Goal: Task Accomplishment & Management: Manage account settings

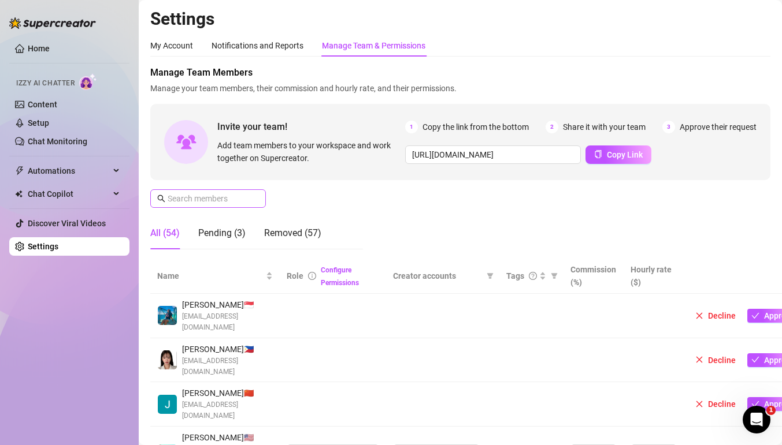
click at [225, 207] on span at bounding box center [208, 198] width 116 height 18
click at [233, 202] on input "text" at bounding box center [209, 198] width 82 height 13
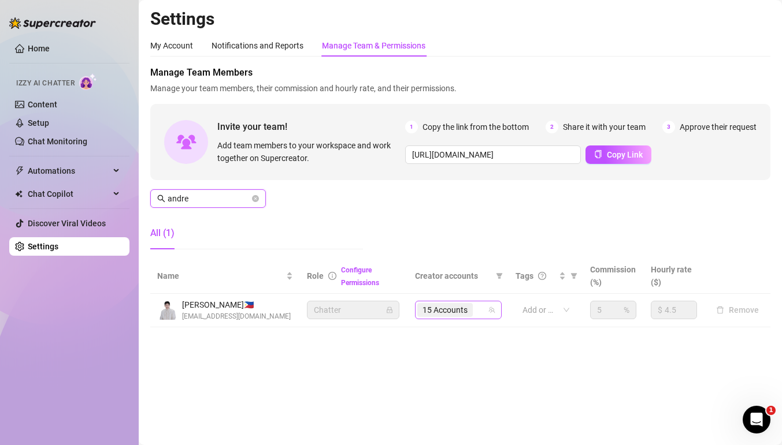
type input "andre"
click at [477, 315] on input "search" at bounding box center [476, 310] width 2 height 14
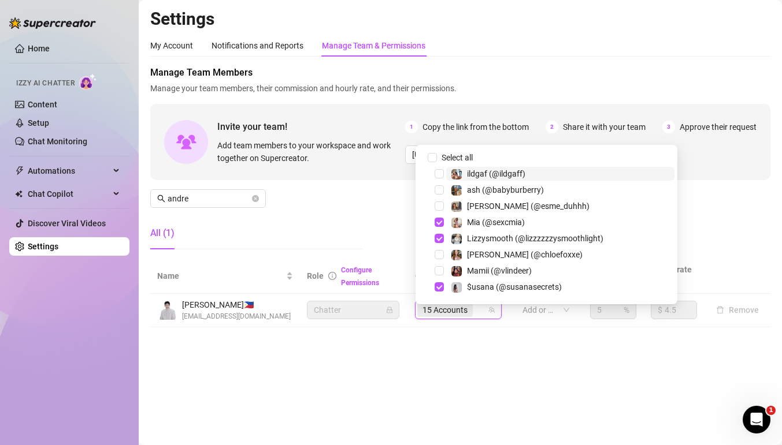
click at [477, 315] on input "search" at bounding box center [476, 310] width 2 height 14
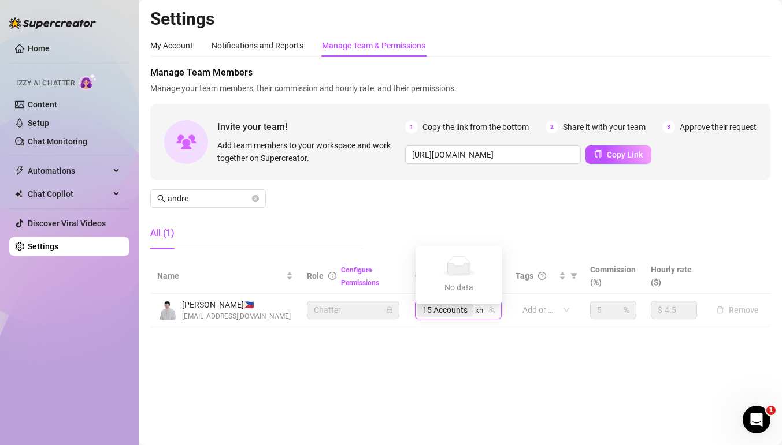
type input "k"
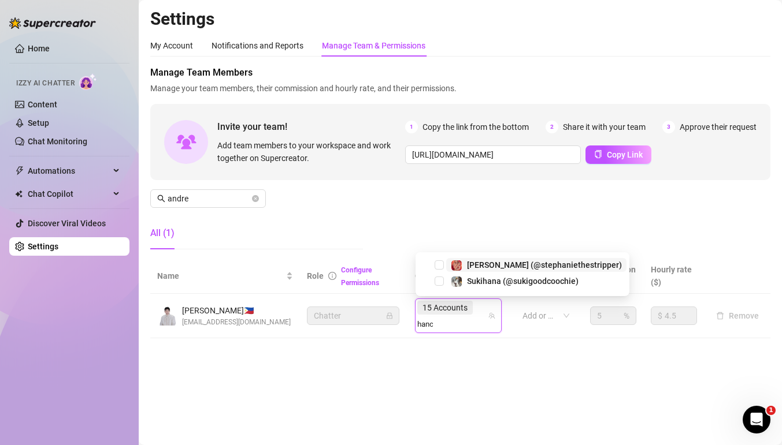
type input "hanch"
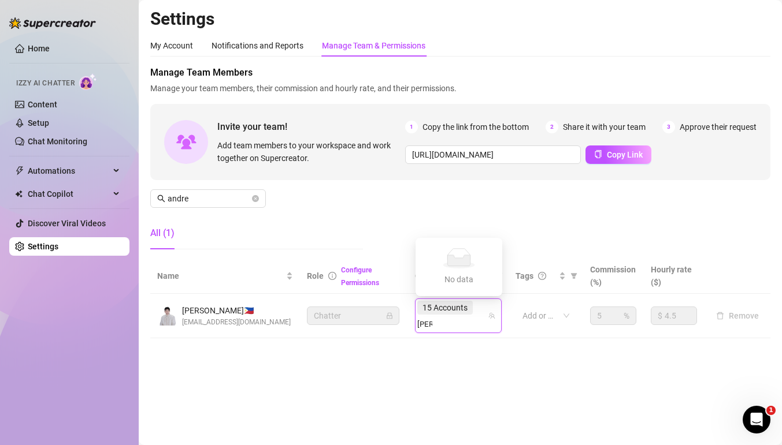
type input "kris"
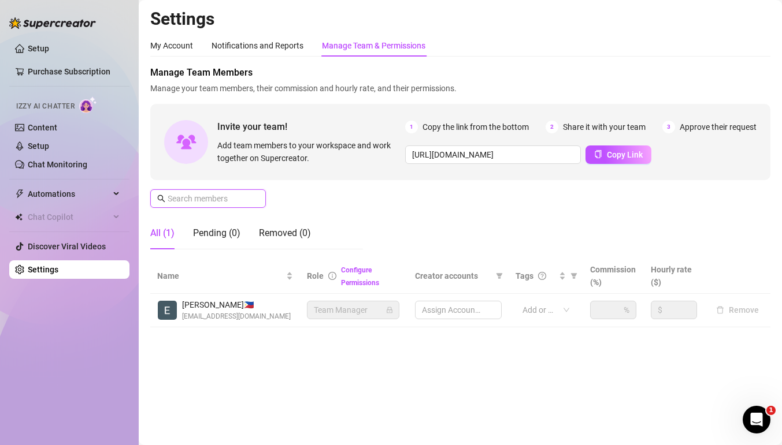
click at [211, 201] on input "text" at bounding box center [209, 198] width 82 height 13
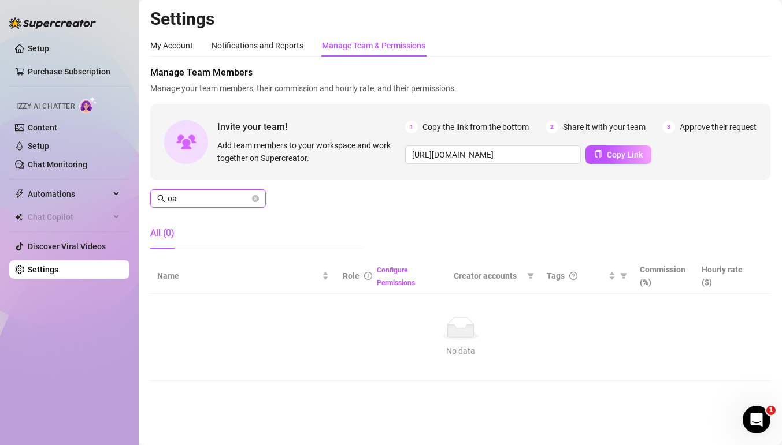
type input "o"
type input "andr"
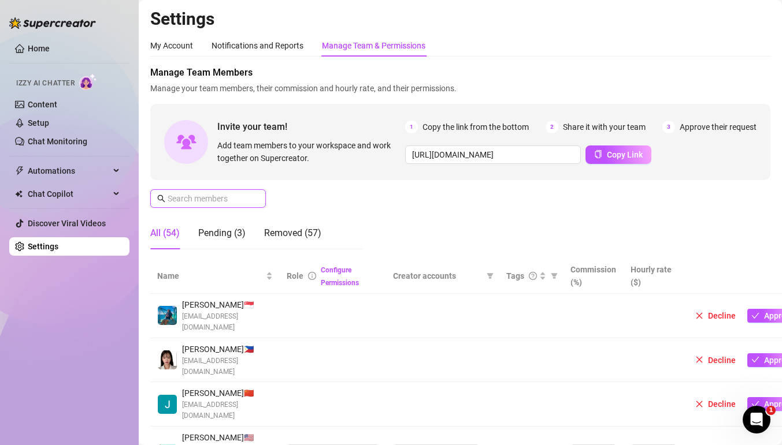
click at [241, 198] on input "text" at bounding box center [209, 198] width 82 height 13
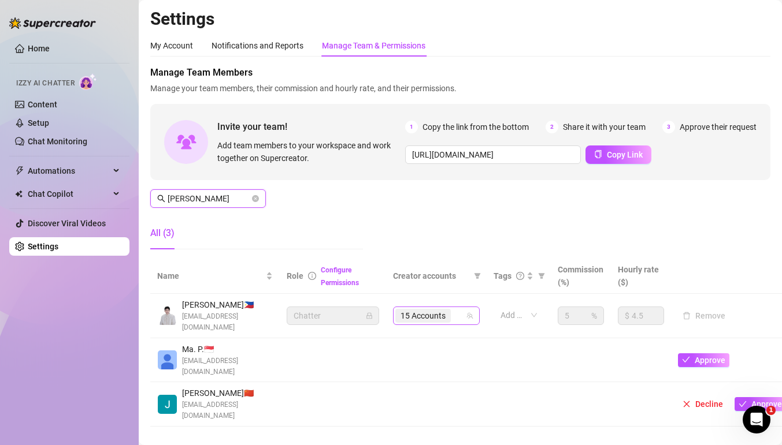
click at [460, 317] on div "15 Accounts" at bounding box center [430, 316] width 70 height 16
type input "[PERSON_NAME]"
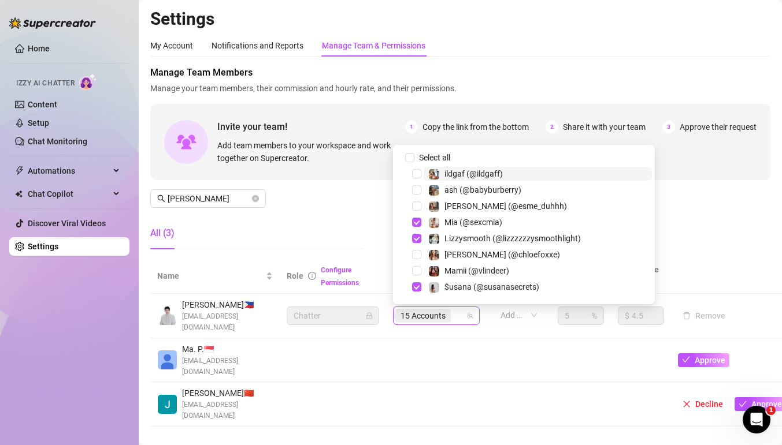
click at [455, 315] on input "search" at bounding box center [454, 316] width 2 height 14
type input "han"
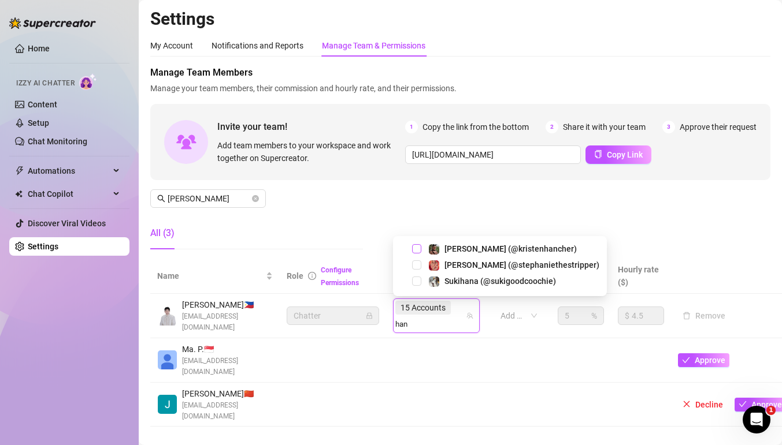
click at [418, 250] on span "Select tree node" at bounding box center [416, 248] width 9 height 9
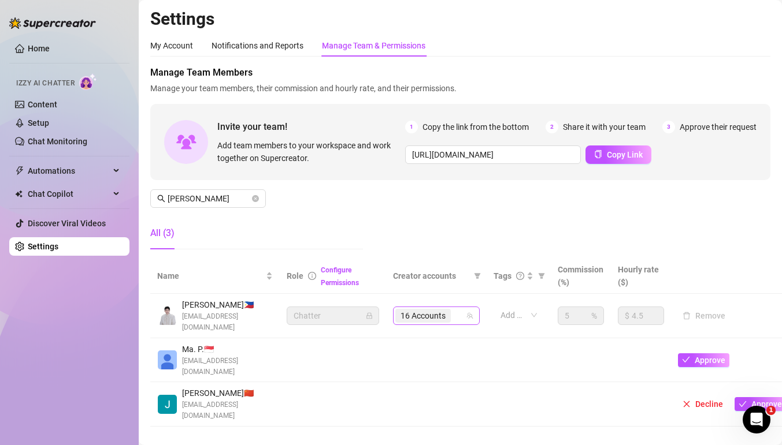
click at [456, 314] on div "16 Accounts" at bounding box center [430, 316] width 70 height 16
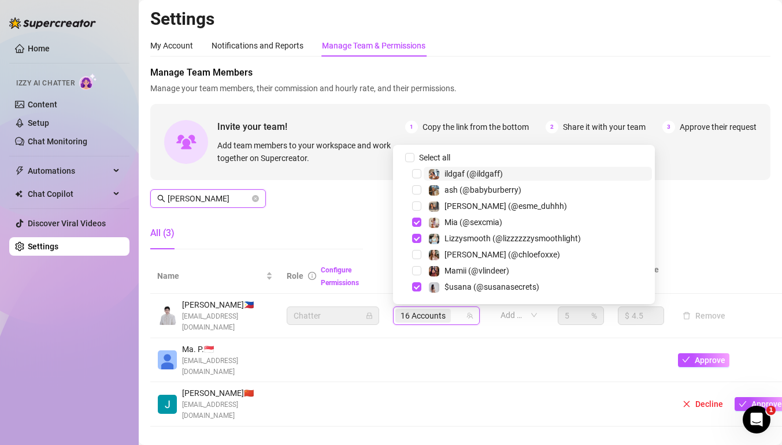
click at [211, 199] on input "[PERSON_NAME]" at bounding box center [209, 198] width 82 height 13
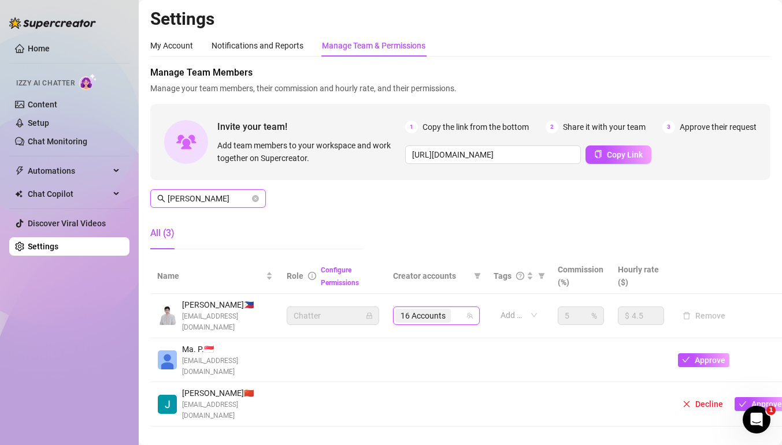
click at [211, 199] on input "[PERSON_NAME]" at bounding box center [209, 198] width 82 height 13
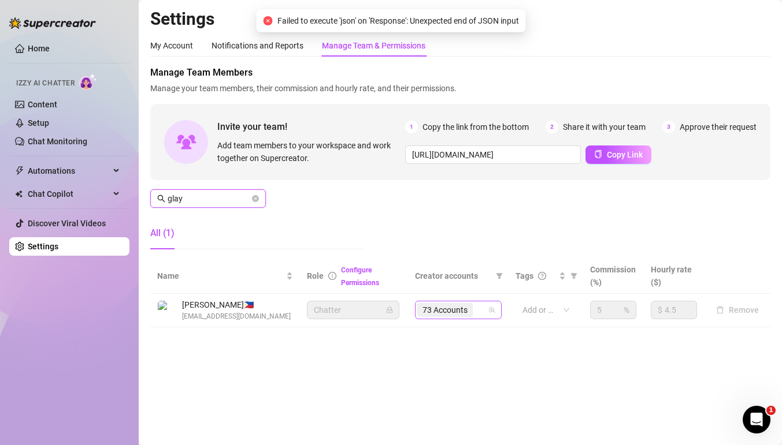
drag, startPoint x: 475, startPoint y: 310, endPoint x: 495, endPoint y: 308, distance: 20.3
click at [475, 310] on div "73 Accounts" at bounding box center [446, 310] width 58 height 16
type input "glay"
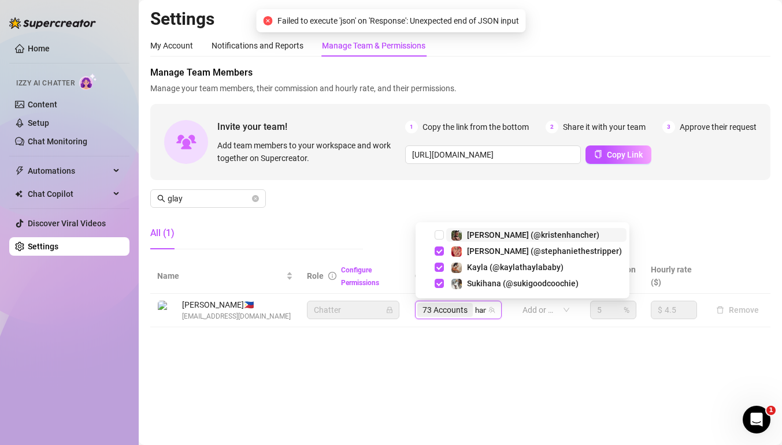
type input "hanc"
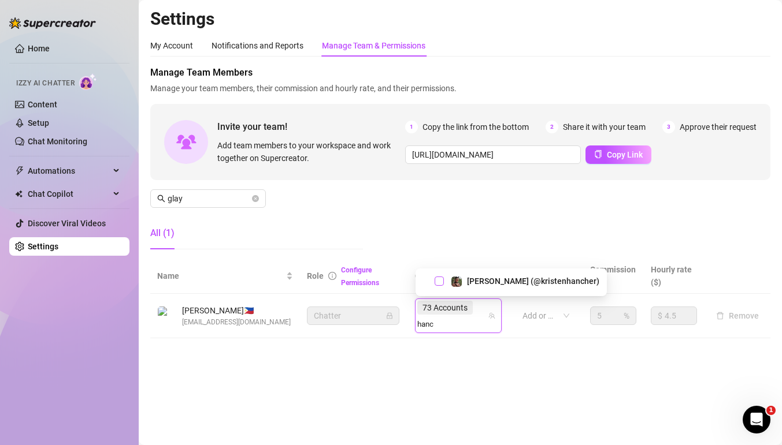
click at [439, 281] on span "Select tree node" at bounding box center [438, 281] width 9 height 9
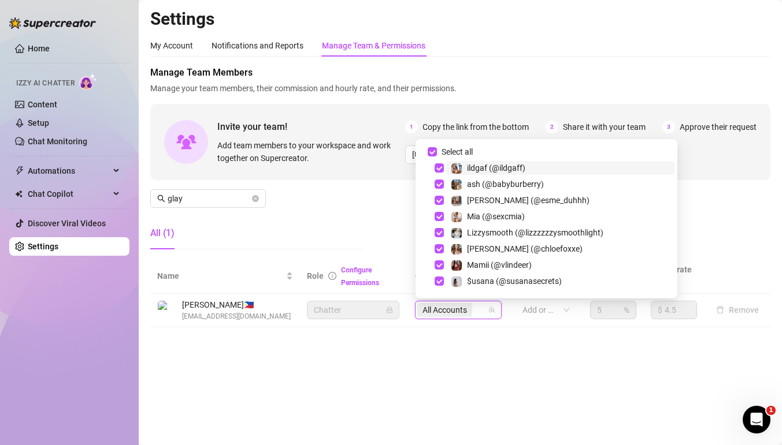
click at [414, 346] on main "Settings My Account Notifications and Reports Manage Team & Permissions Profile…" at bounding box center [460, 222] width 643 height 445
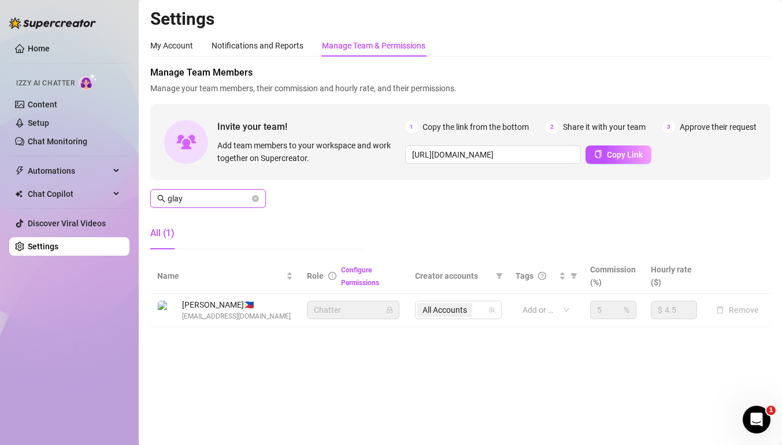
click at [225, 199] on input "glay" at bounding box center [209, 198] width 82 height 13
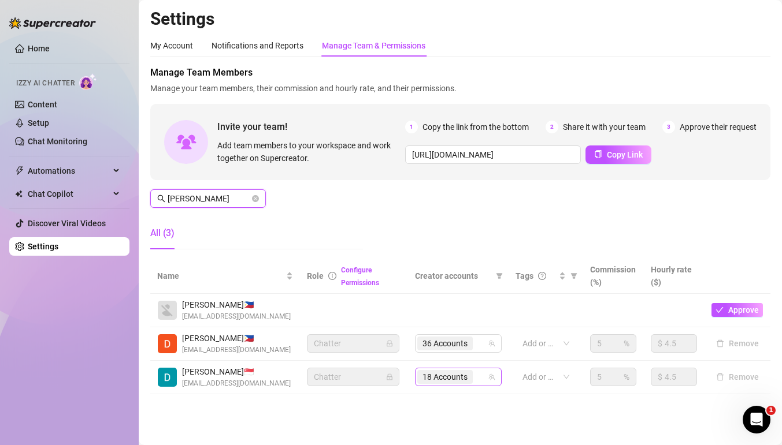
click at [482, 382] on div "18 Accounts" at bounding box center [452, 377] width 70 height 16
type input "[PERSON_NAME]"
click at [482, 382] on div "18 Accounts" at bounding box center [452, 377] width 70 height 16
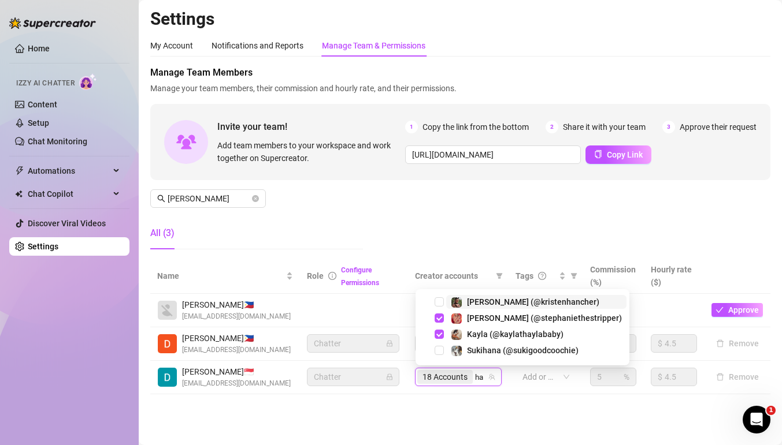
type input "han"
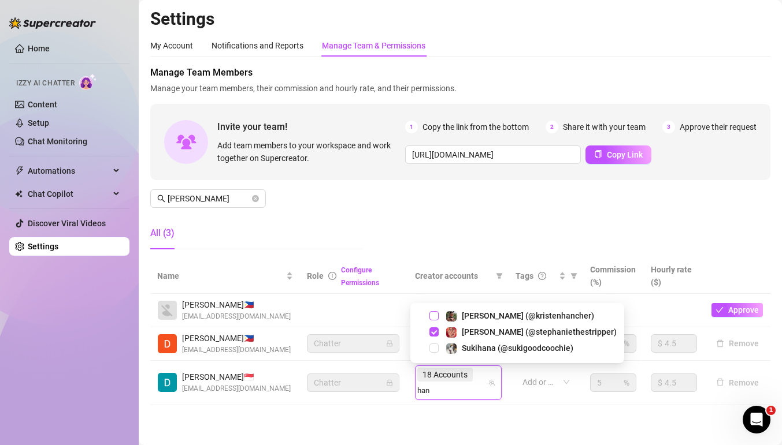
click at [435, 314] on span "Select tree node" at bounding box center [433, 315] width 9 height 9
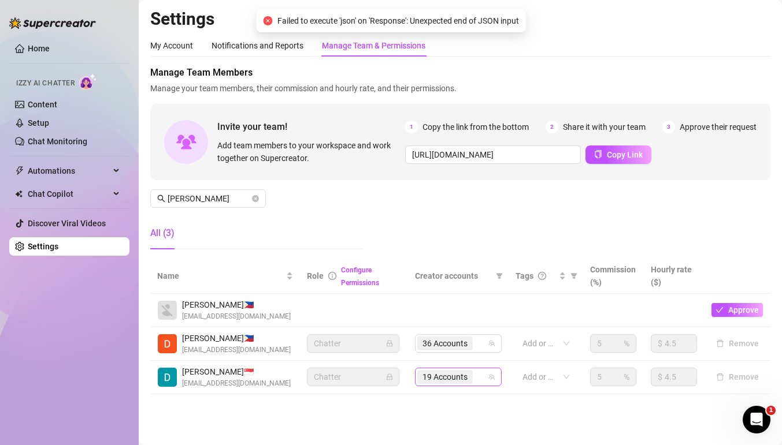
click at [485, 377] on div "19 Accounts" at bounding box center [452, 377] width 70 height 16
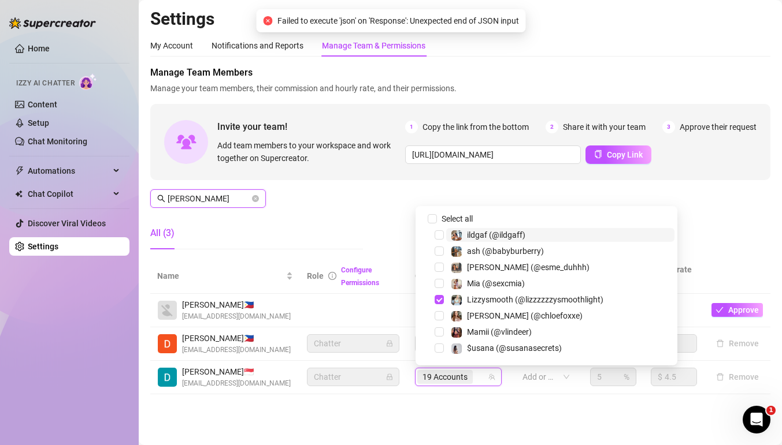
click at [215, 194] on input "[PERSON_NAME]" at bounding box center [209, 198] width 82 height 13
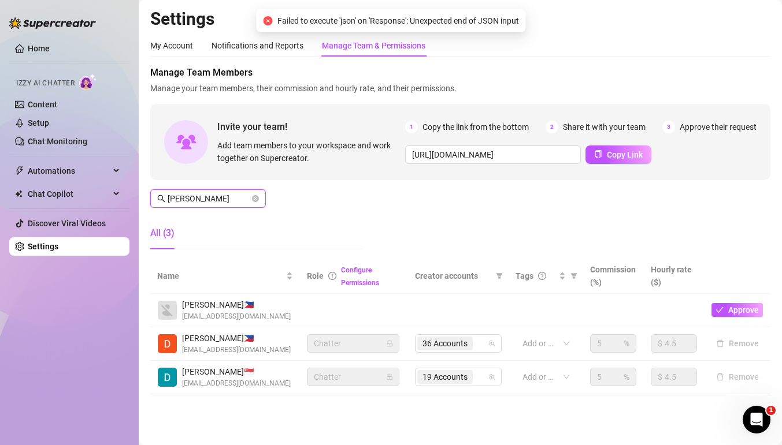
click at [215, 194] on input "[PERSON_NAME]" at bounding box center [209, 198] width 82 height 13
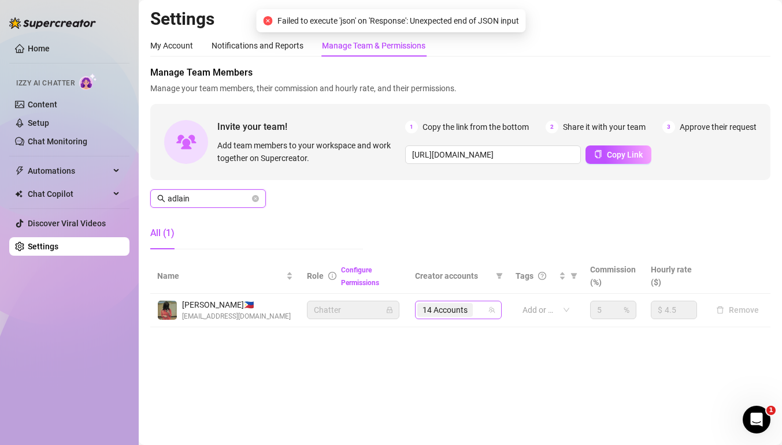
type input "adlain"
click at [477, 306] on input "search" at bounding box center [476, 310] width 2 height 14
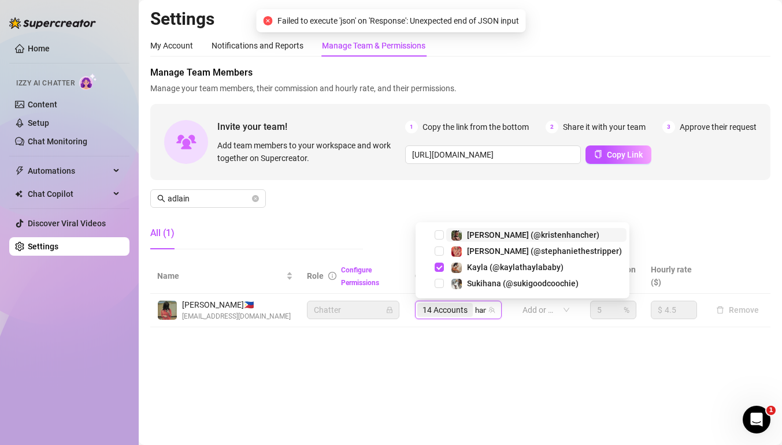
type input "hanc"
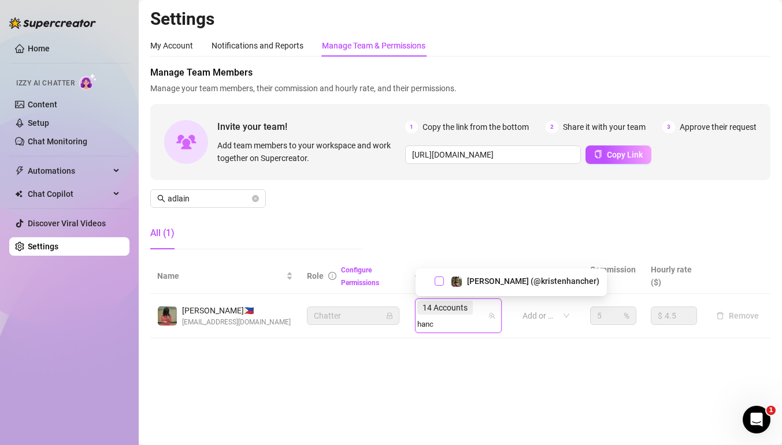
click at [438, 280] on span "Select tree node" at bounding box center [438, 281] width 9 height 9
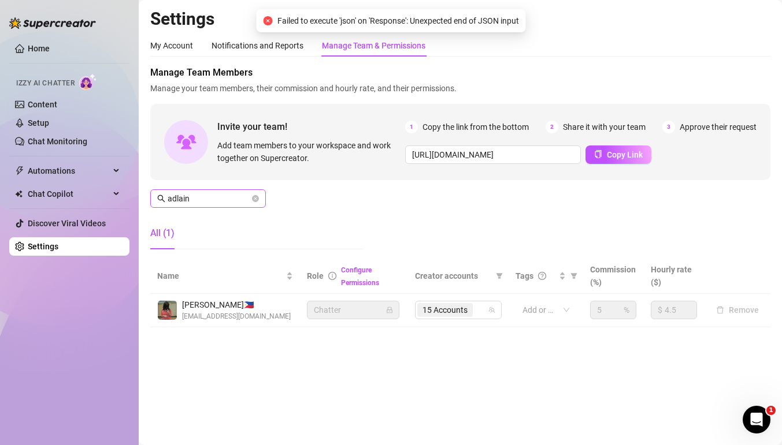
click at [221, 205] on span "adlain" at bounding box center [208, 198] width 116 height 18
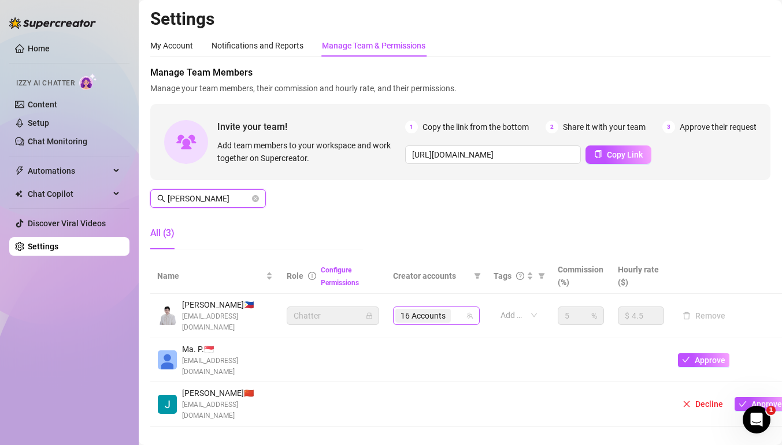
type input "[PERSON_NAME]"
click at [453, 317] on input "search" at bounding box center [454, 316] width 2 height 14
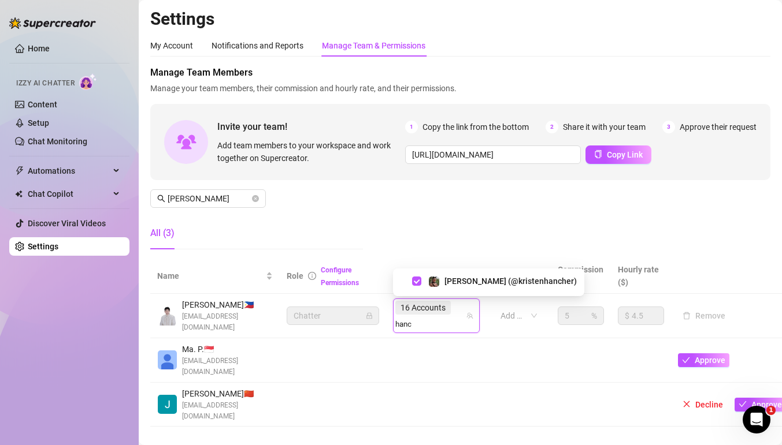
type input "hanc"
